Goal: Information Seeking & Learning: Learn about a topic

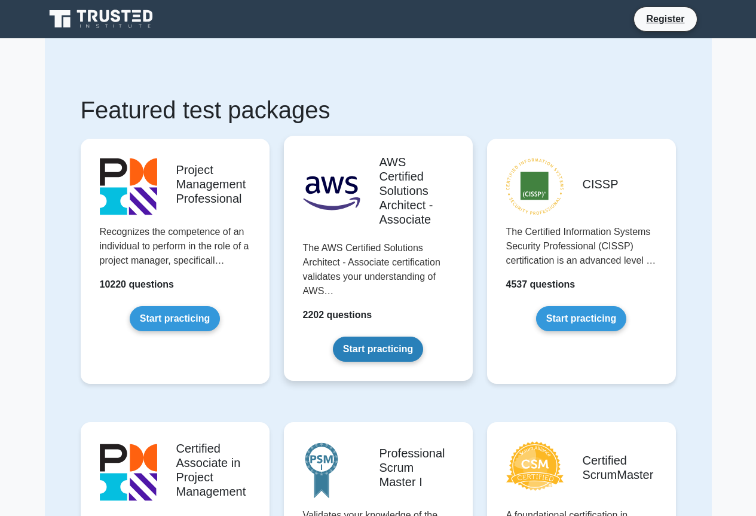
click at [396, 349] on link "Start practicing" at bounding box center [378, 348] width 90 height 25
click at [394, 349] on link "Start practicing" at bounding box center [378, 348] width 90 height 25
drag, startPoint x: 394, startPoint y: 349, endPoint x: 386, endPoint y: 349, distance: 8.4
click at [391, 349] on link "Start practicing" at bounding box center [378, 348] width 90 height 25
click at [386, 349] on link "Start practicing" at bounding box center [378, 348] width 90 height 25
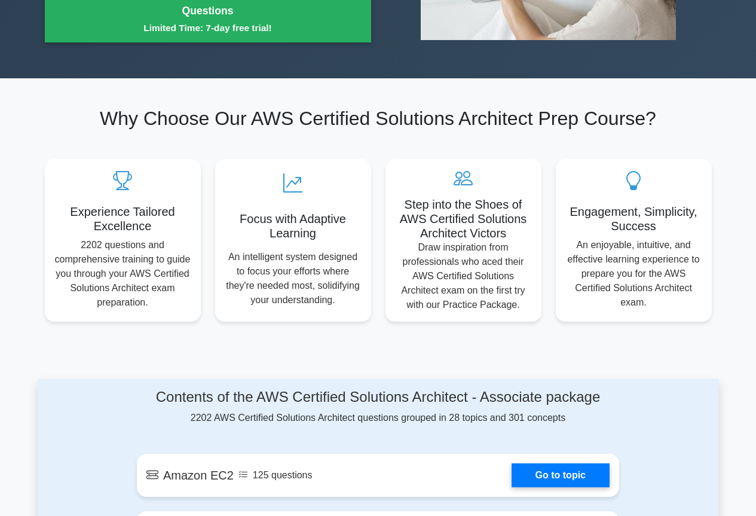
scroll to position [299, 0]
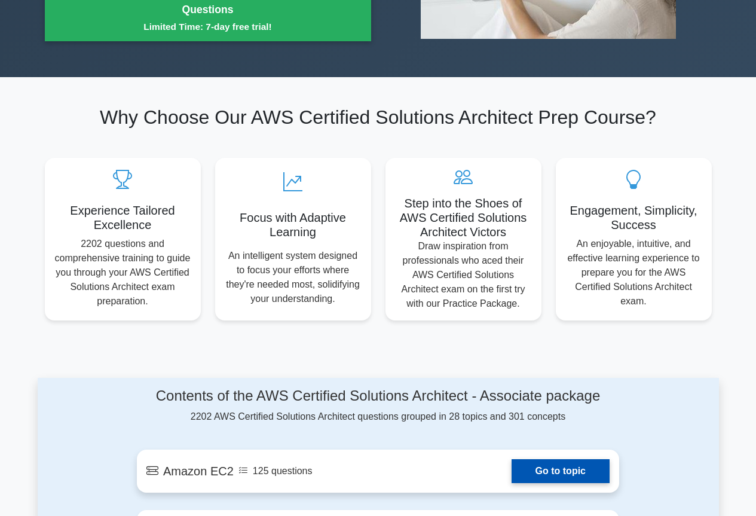
click at [569, 465] on link "Go to topic" at bounding box center [560, 471] width 98 height 24
click at [571, 465] on link "Go to topic" at bounding box center [560, 471] width 98 height 24
